Goal: Transaction & Acquisition: Purchase product/service

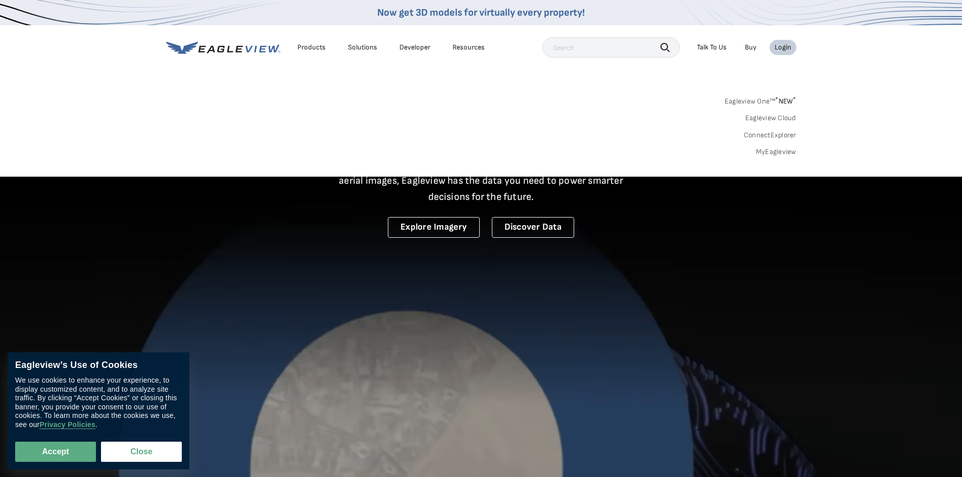
click at [788, 45] on div "Login" at bounding box center [782, 47] width 17 height 9
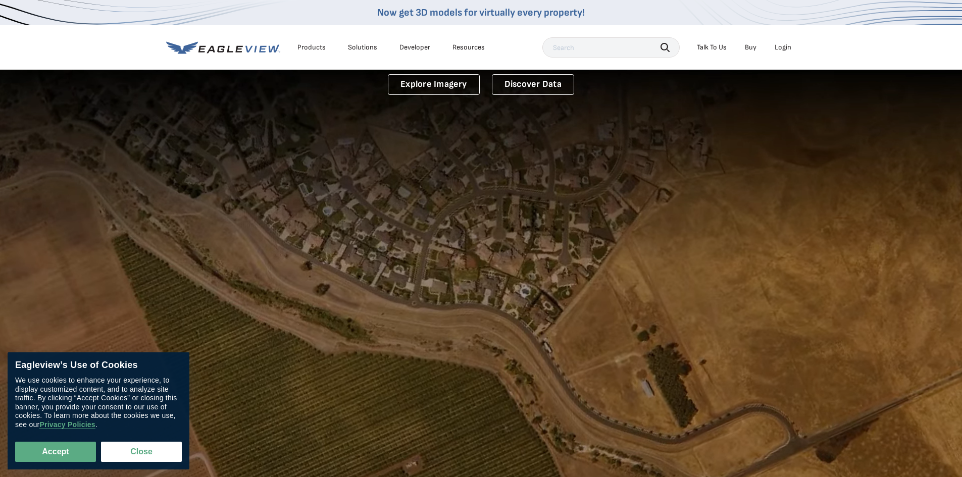
scroll to position [303, 0]
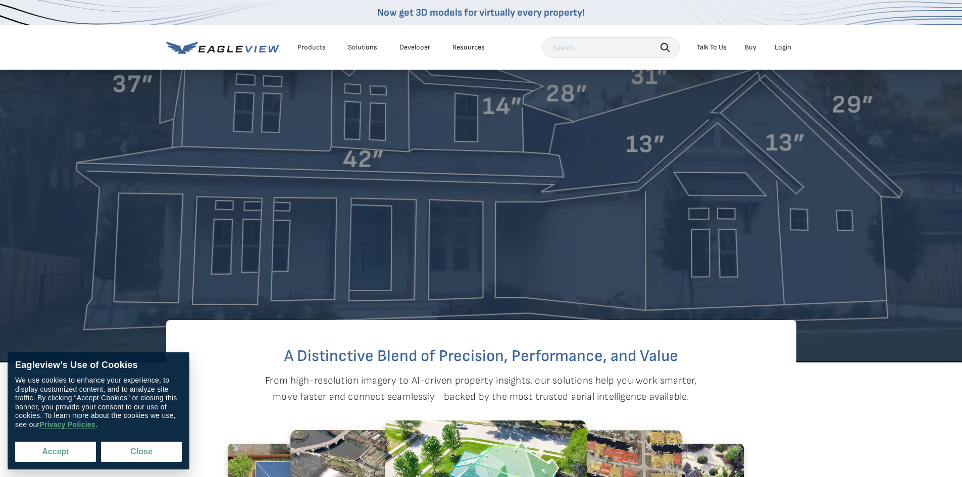
click at [36, 452] on button "Accept" at bounding box center [55, 452] width 81 height 20
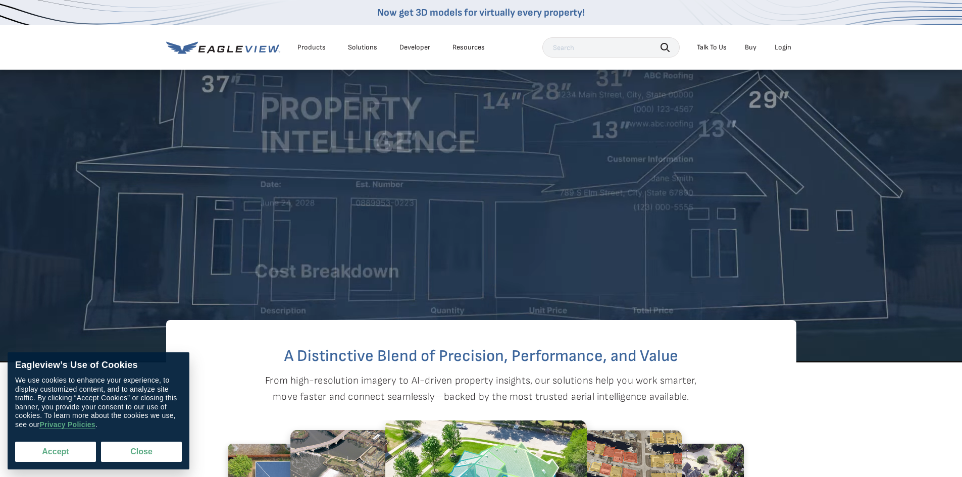
checkbox input "true"
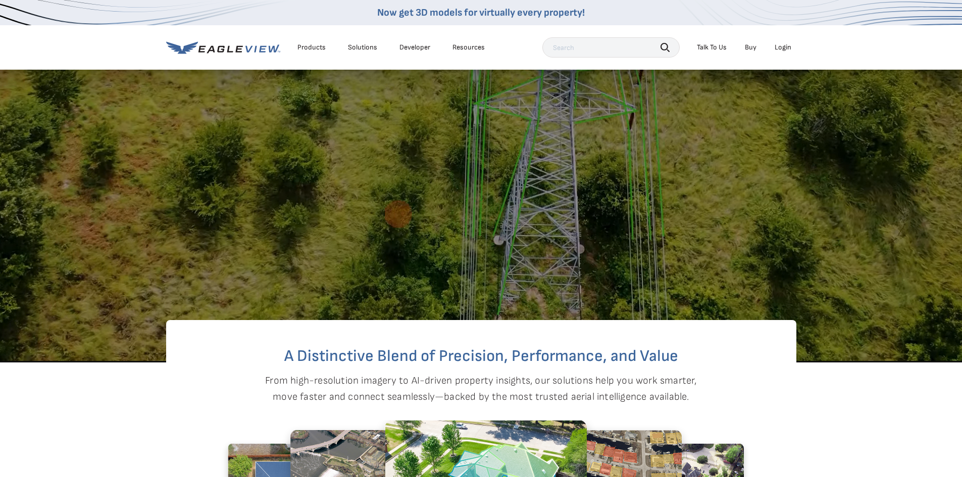
click at [782, 48] on div "Login" at bounding box center [782, 47] width 17 height 9
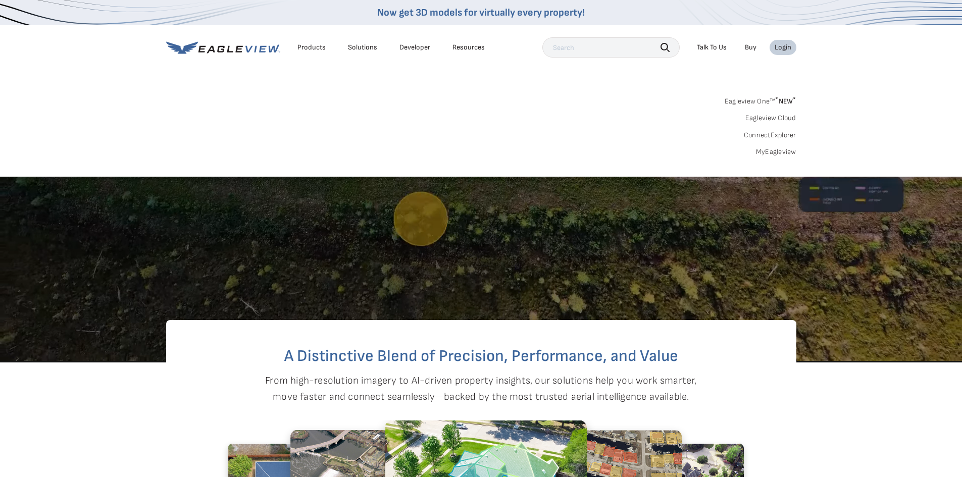
click at [785, 45] on div "Login" at bounding box center [782, 47] width 17 height 9
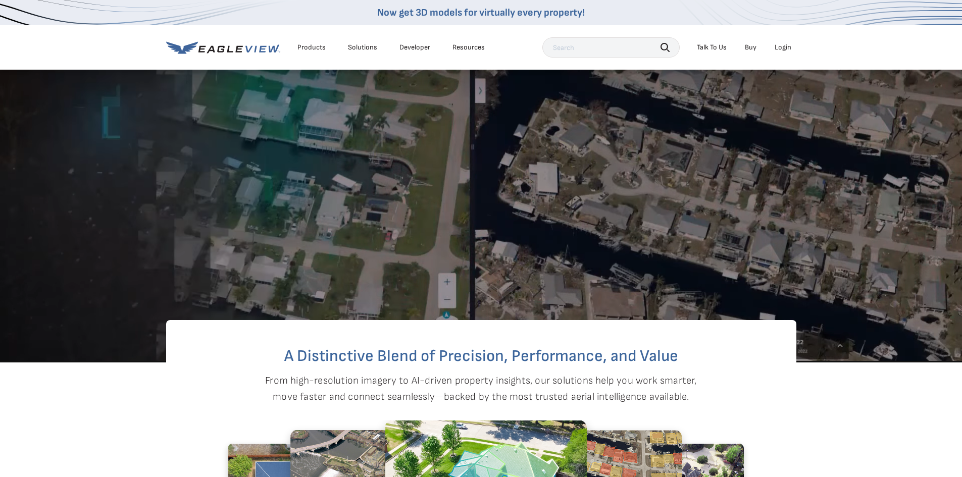
click at [783, 43] on div "Login" at bounding box center [782, 47] width 17 height 9
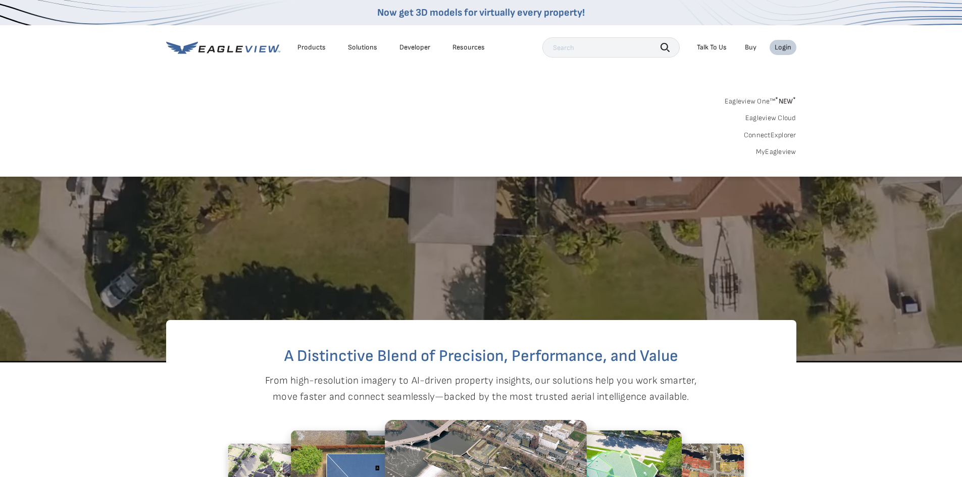
click at [776, 153] on link "MyEagleview" at bounding box center [776, 151] width 40 height 9
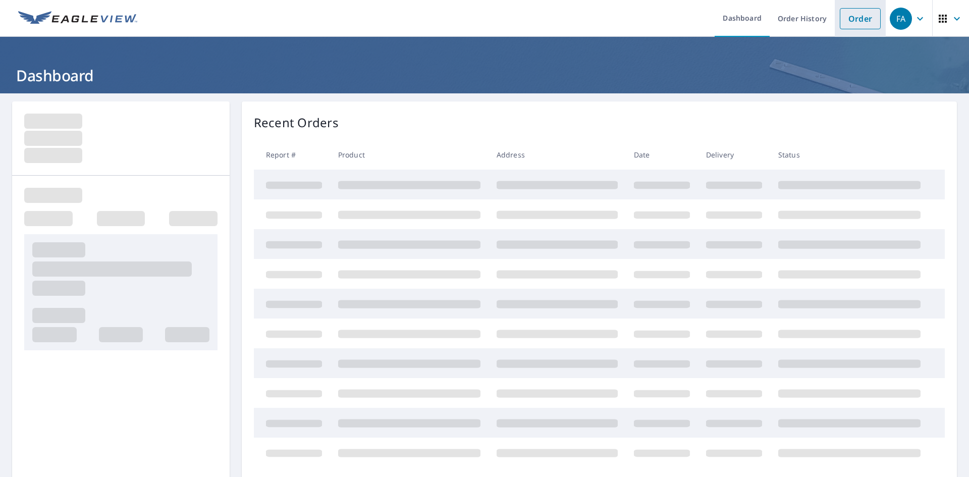
click at [865, 20] on link "Order" at bounding box center [860, 18] width 41 height 21
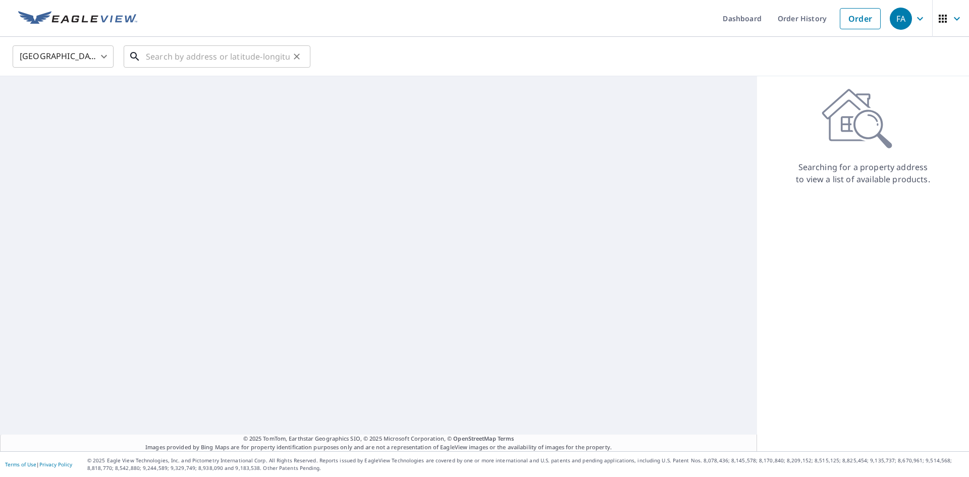
click at [229, 48] on input "text" at bounding box center [218, 56] width 144 height 28
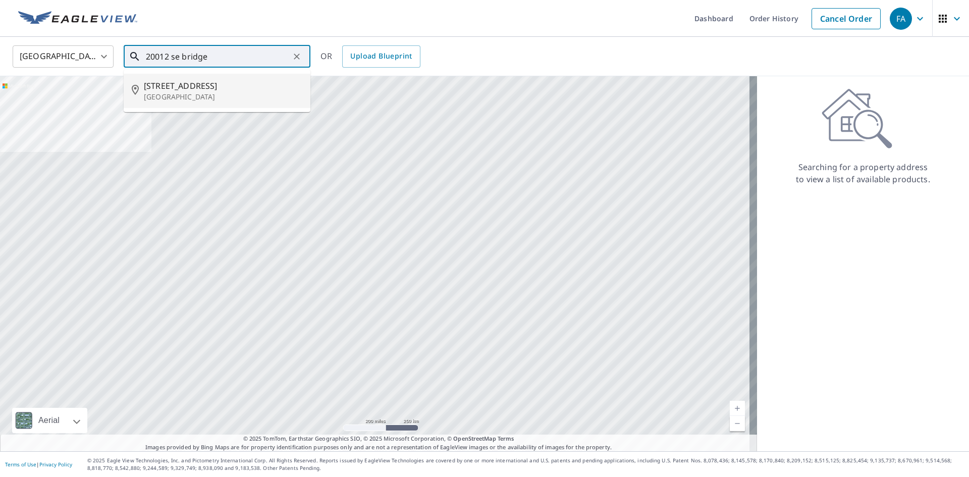
click at [220, 91] on span "[STREET_ADDRESS]" at bounding box center [223, 86] width 159 height 12
type input "[STREET_ADDRESS][PERSON_NAME]"
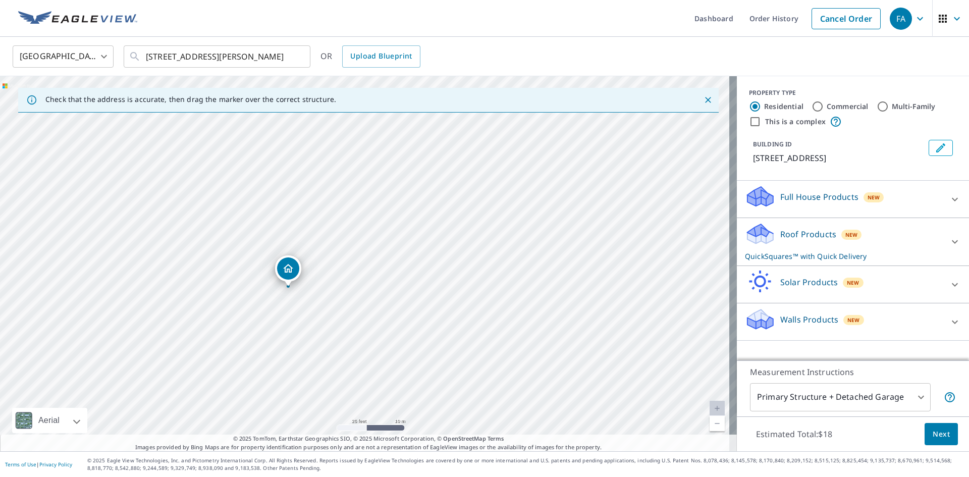
drag, startPoint x: 479, startPoint y: 376, endPoint x: 444, endPoint y: 319, distance: 66.8
click at [444, 319] on div "20012 SE Bridgewater Dr Jupiter, FL 33458" at bounding box center [368, 263] width 737 height 375
drag, startPoint x: 508, startPoint y: 348, endPoint x: 447, endPoint y: 250, distance: 115.2
click at [447, 250] on div "20012 SE Bridgewater Dr Jupiter, FL 33458" at bounding box center [368, 263] width 737 height 375
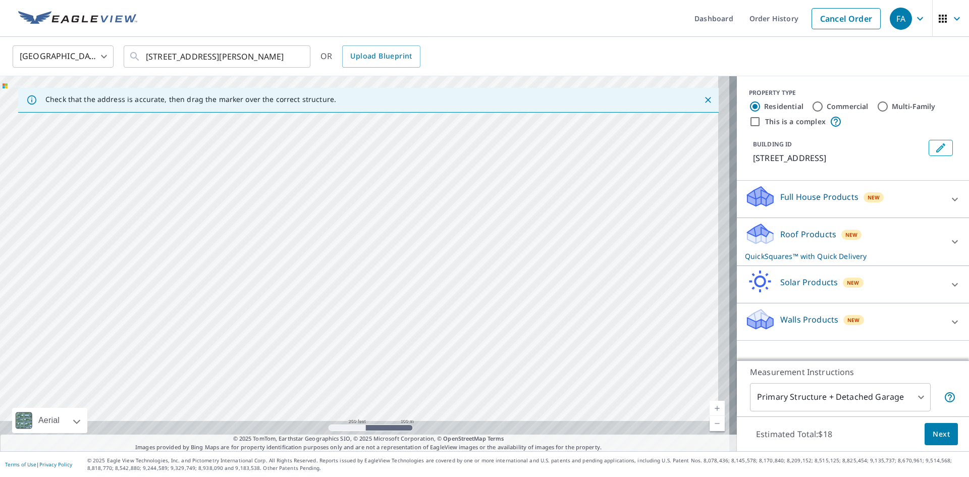
drag, startPoint x: 566, startPoint y: 338, endPoint x: 528, endPoint y: 224, distance: 120.4
click at [528, 224] on div "20012 SE Bridgewater Dr Jupiter, FL 33458" at bounding box center [368, 263] width 737 height 375
